Goal: Task Accomplishment & Management: Manage account settings

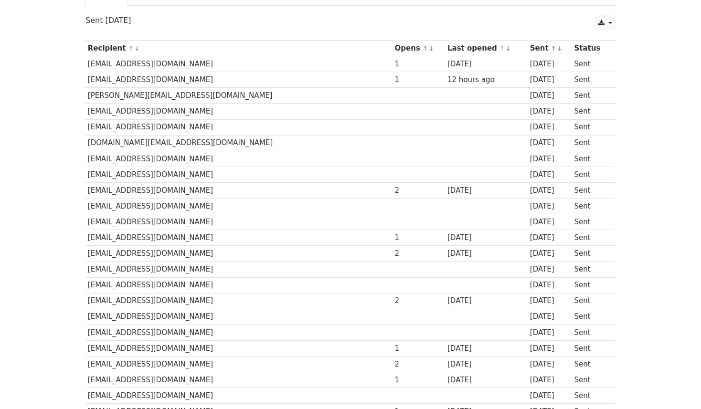
scroll to position [90, 0]
